Goal: Use online tool/utility: Utilize a website feature to perform a specific function

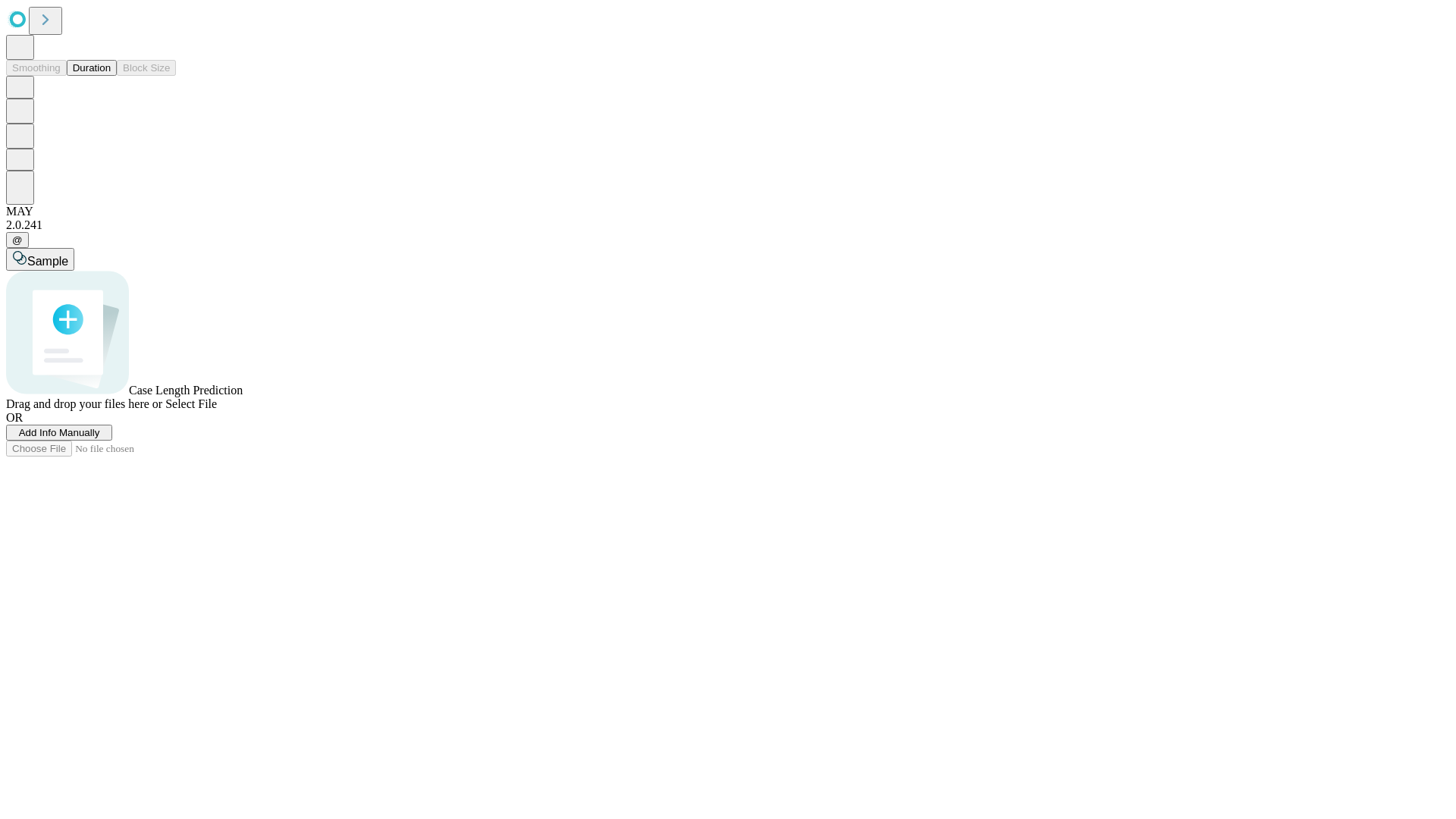
click at [111, 75] on button "Duration" at bounding box center [91, 67] width 50 height 16
click at [100, 438] on span "Add Info Manually" at bounding box center [59, 432] width 81 height 12
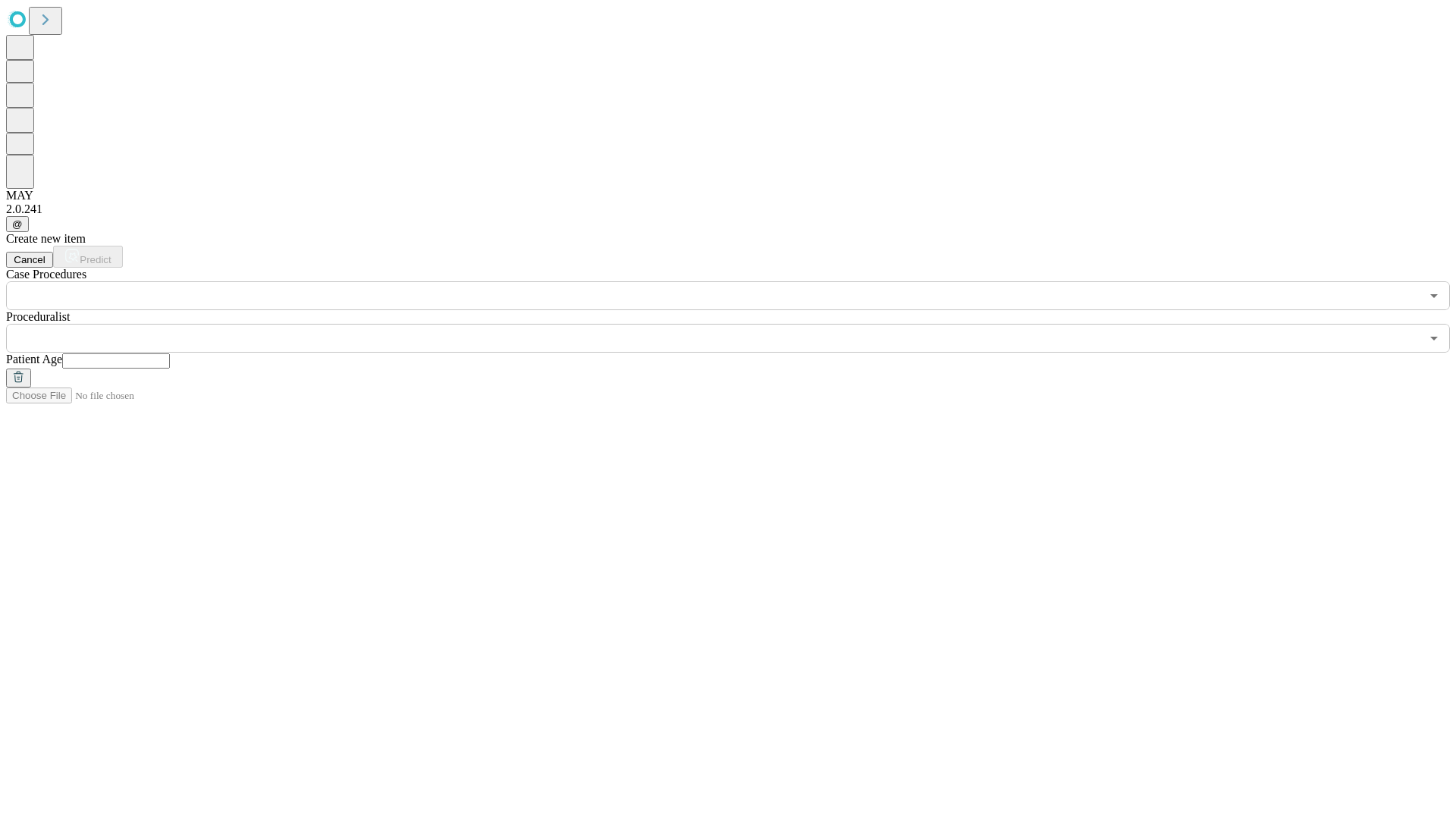
click at [170, 353] on input "text" at bounding box center [115, 360] width 107 height 15
type input "**"
click at [739, 324] on input "text" at bounding box center [713, 338] width 1414 height 28
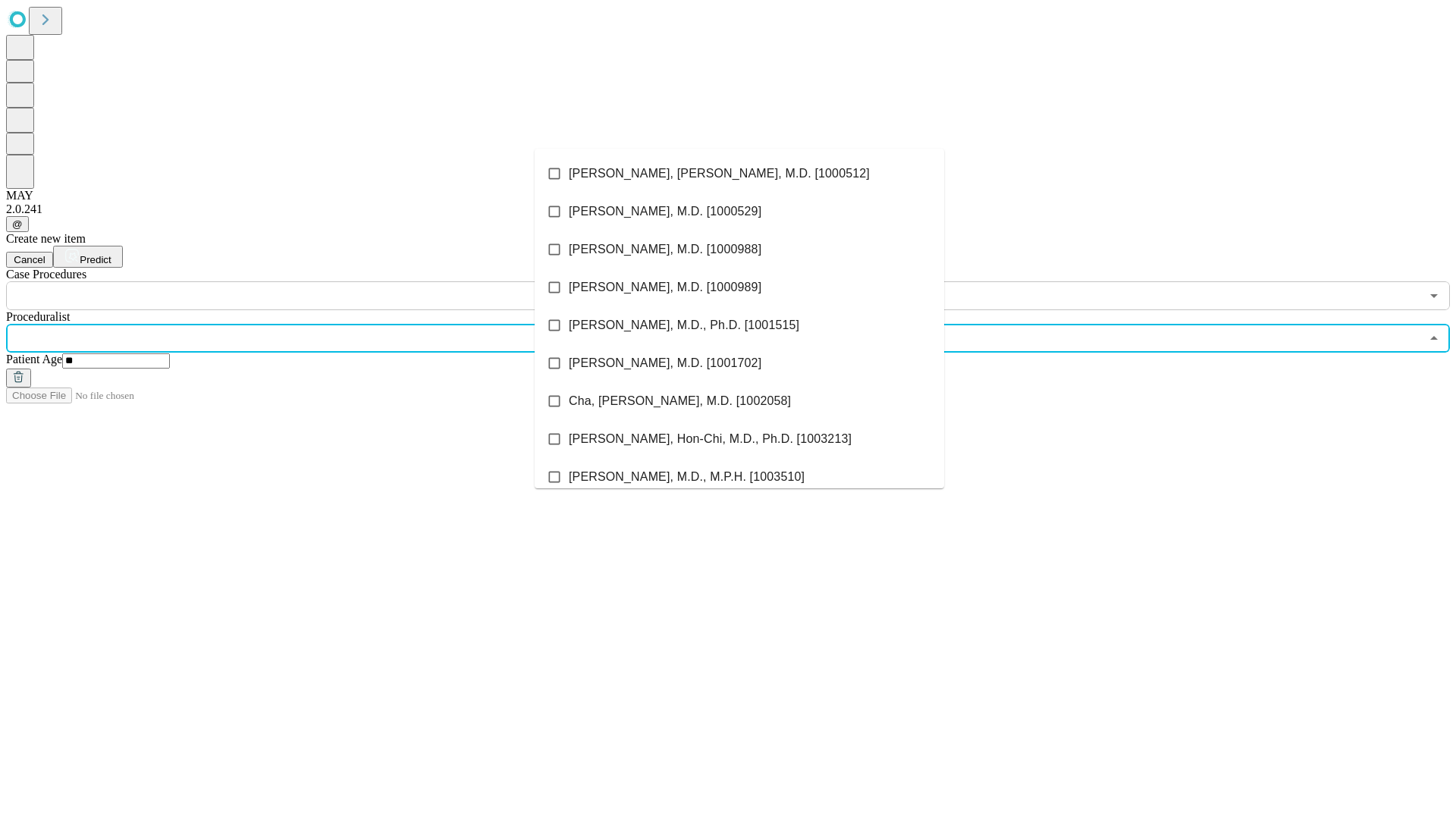
click at [740, 174] on li "[PERSON_NAME], [PERSON_NAME], M.D. [1000512]" at bounding box center [739, 173] width 409 height 38
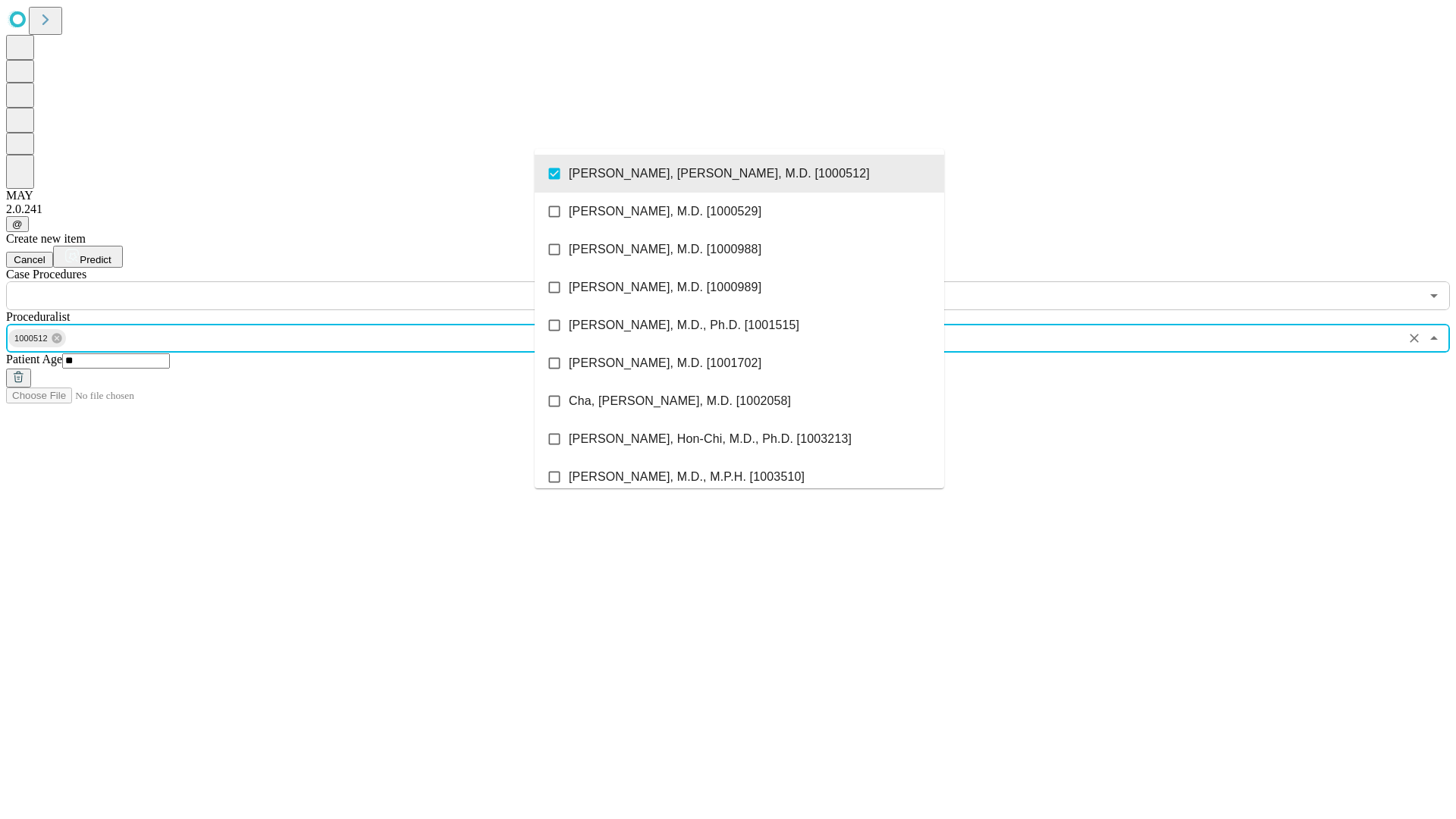
click at [319, 281] on input "text" at bounding box center [713, 295] width 1414 height 28
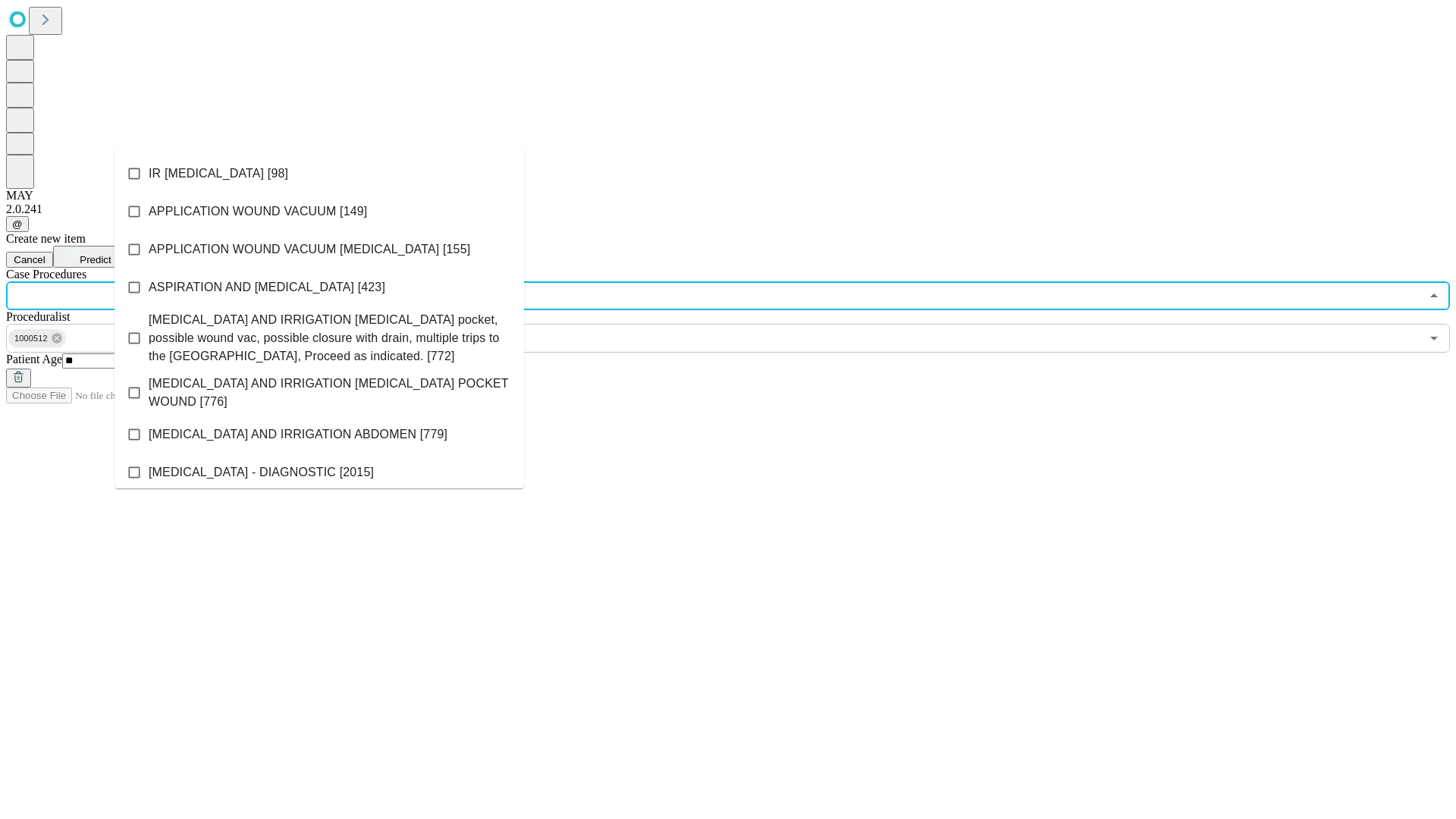
click at [320, 174] on li "IR [MEDICAL_DATA] [98]" at bounding box center [319, 173] width 409 height 38
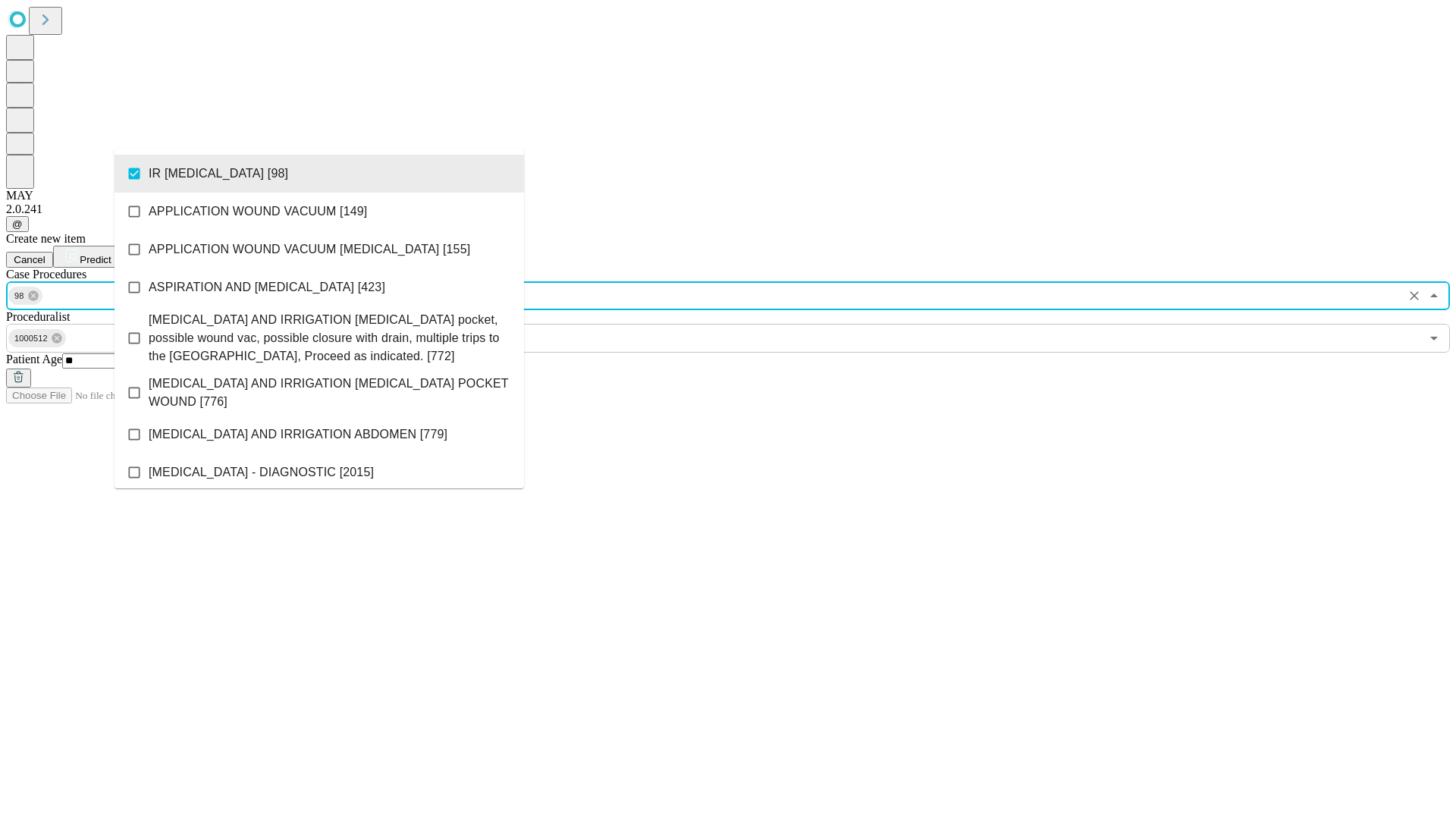
click at [111, 254] on span "Predict" at bounding box center [95, 259] width 31 height 12
